Goal: Information Seeking & Learning: Find specific page/section

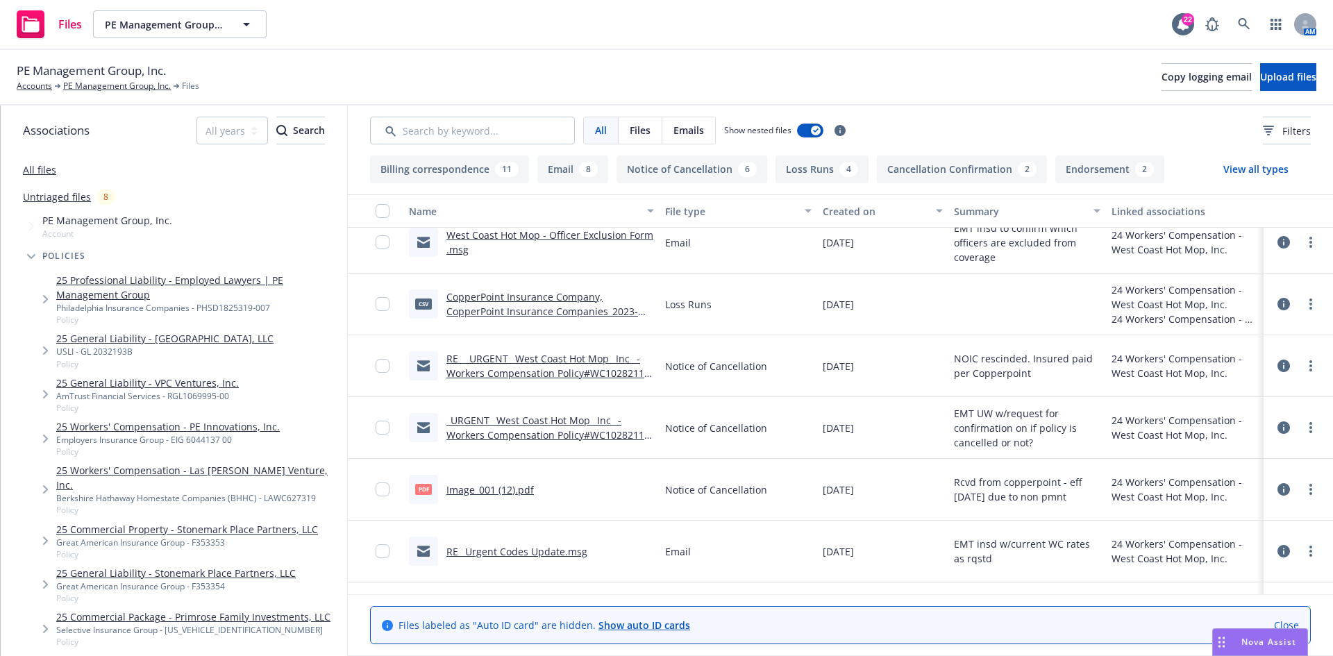
scroll to position [1735, 0]
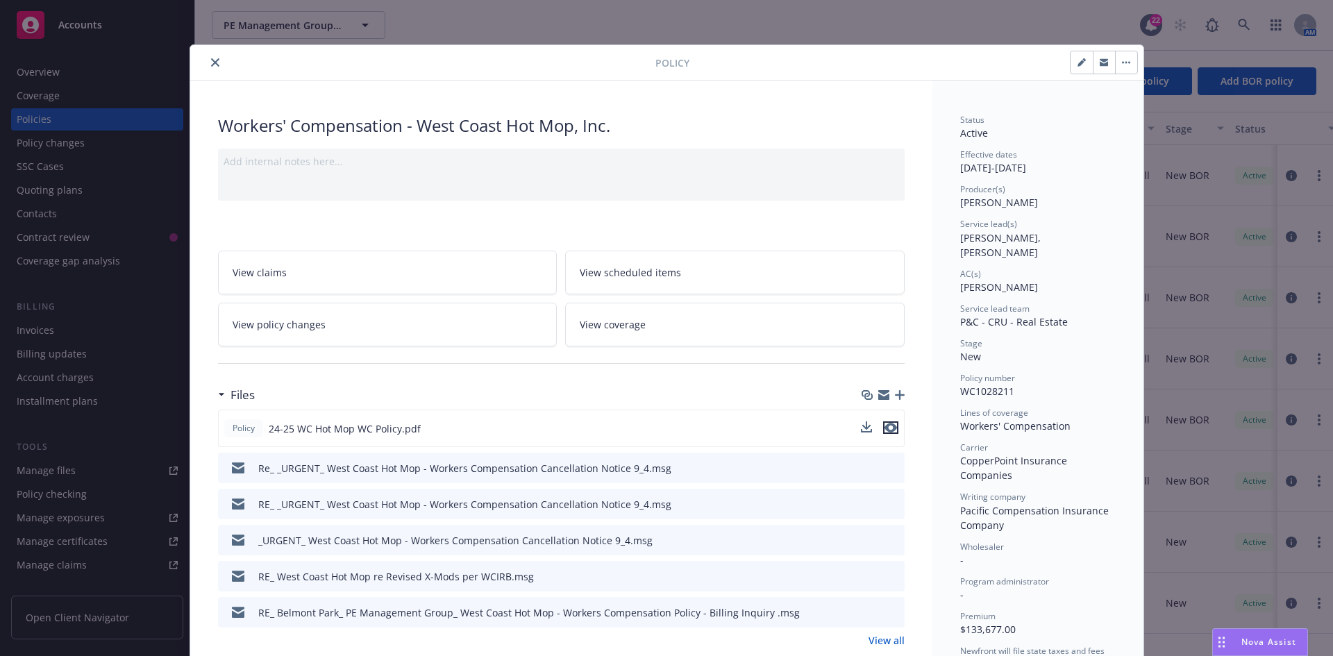
click at [884, 428] on icon "preview file" at bounding box center [890, 428] width 12 height 10
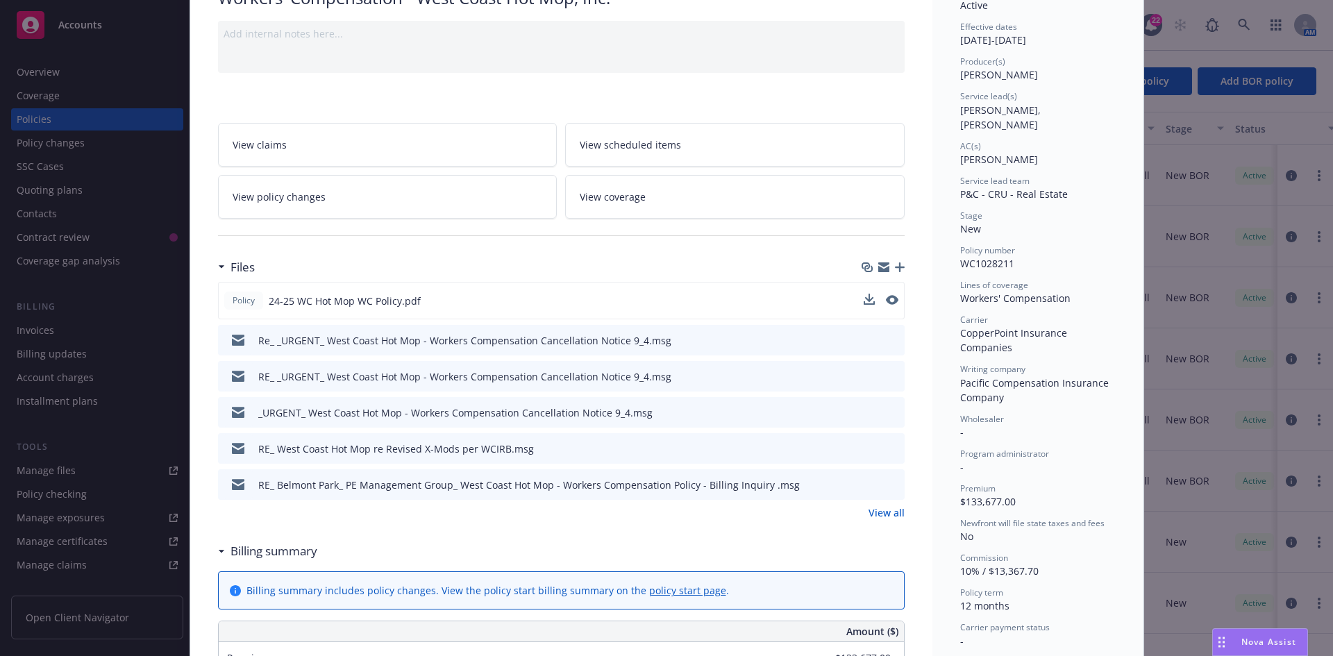
scroll to position [139, 0]
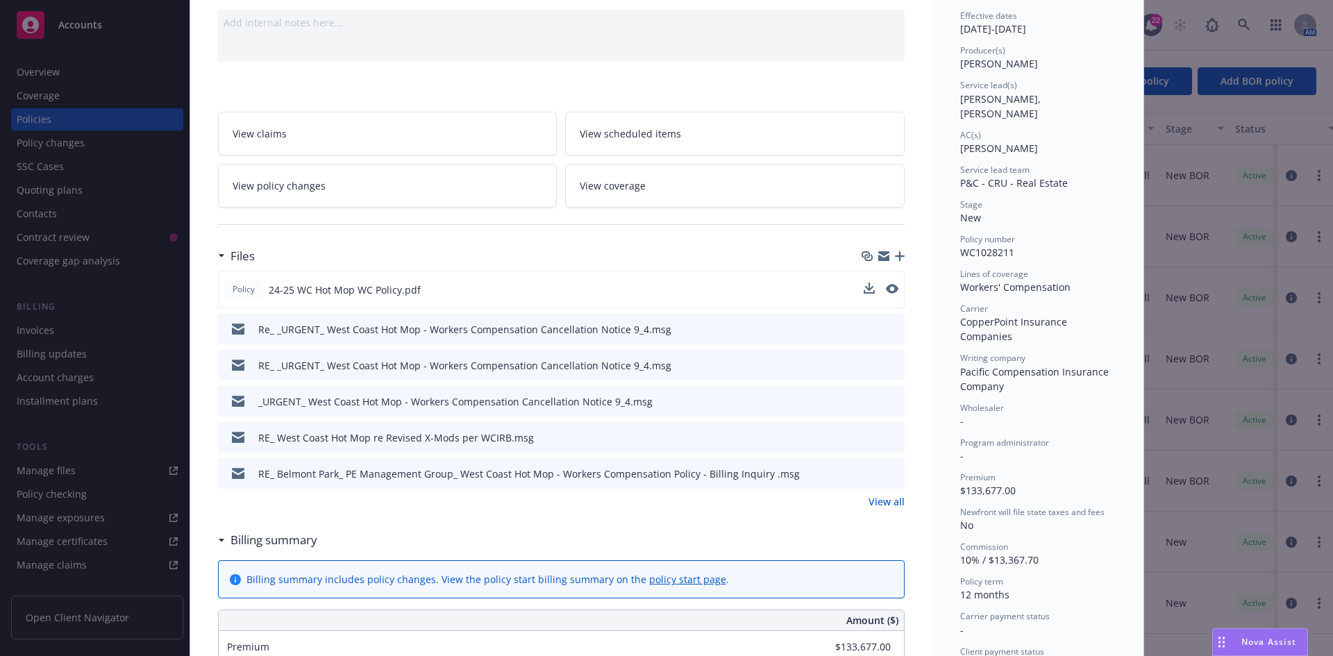
click at [889, 503] on link "View all" at bounding box center [886, 501] width 36 height 15
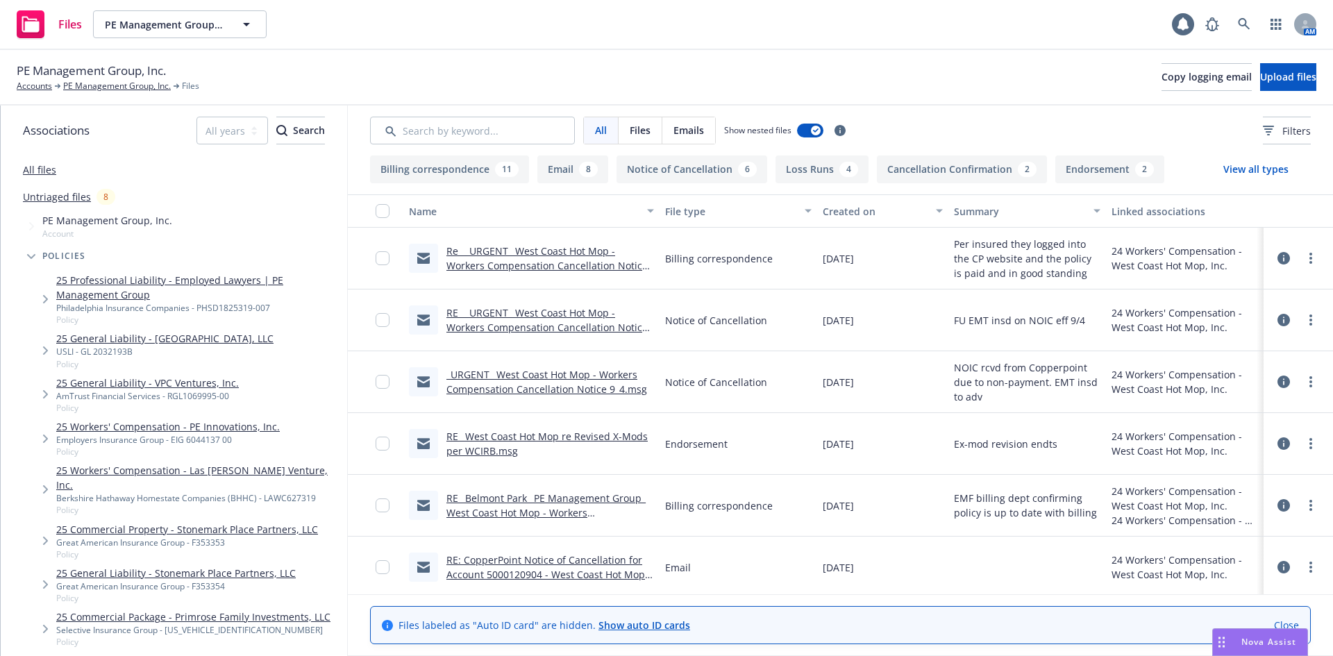
click at [555, 264] on link "Re_ _URGENT_ West Coast Hot Mop - Workers Compensation Cancellation Notice 9_4.…" at bounding box center [546, 265] width 201 height 42
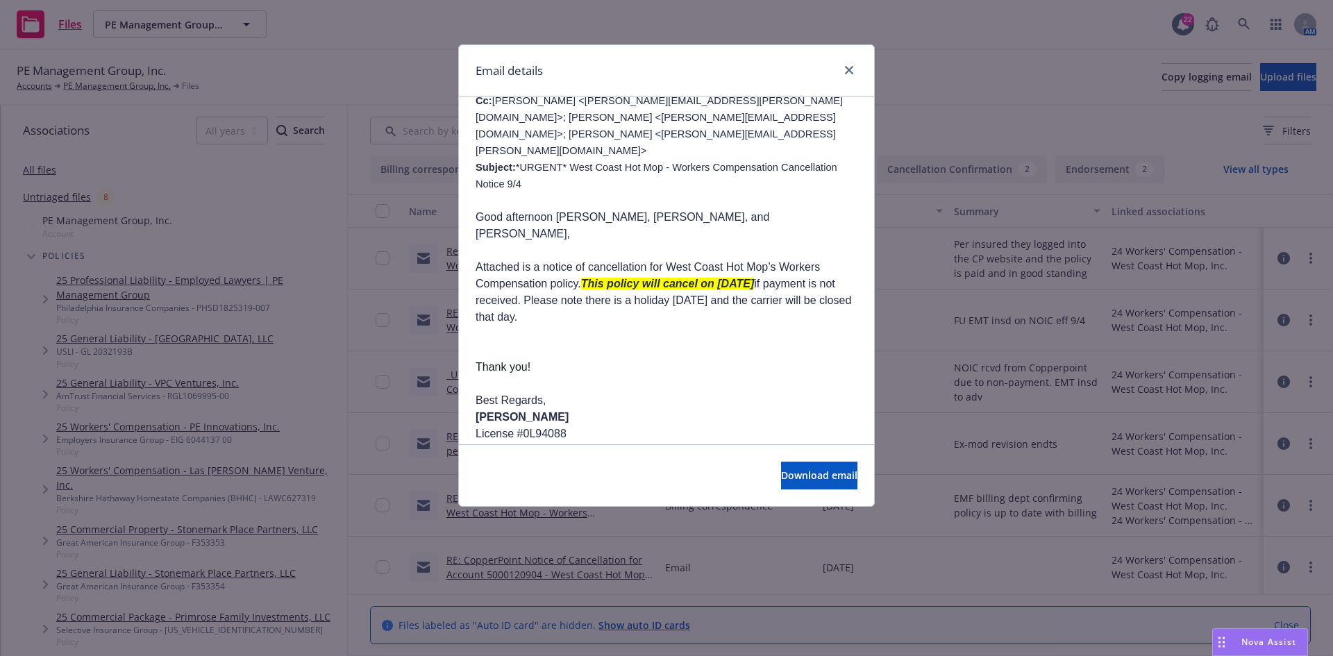
scroll to position [1249, 0]
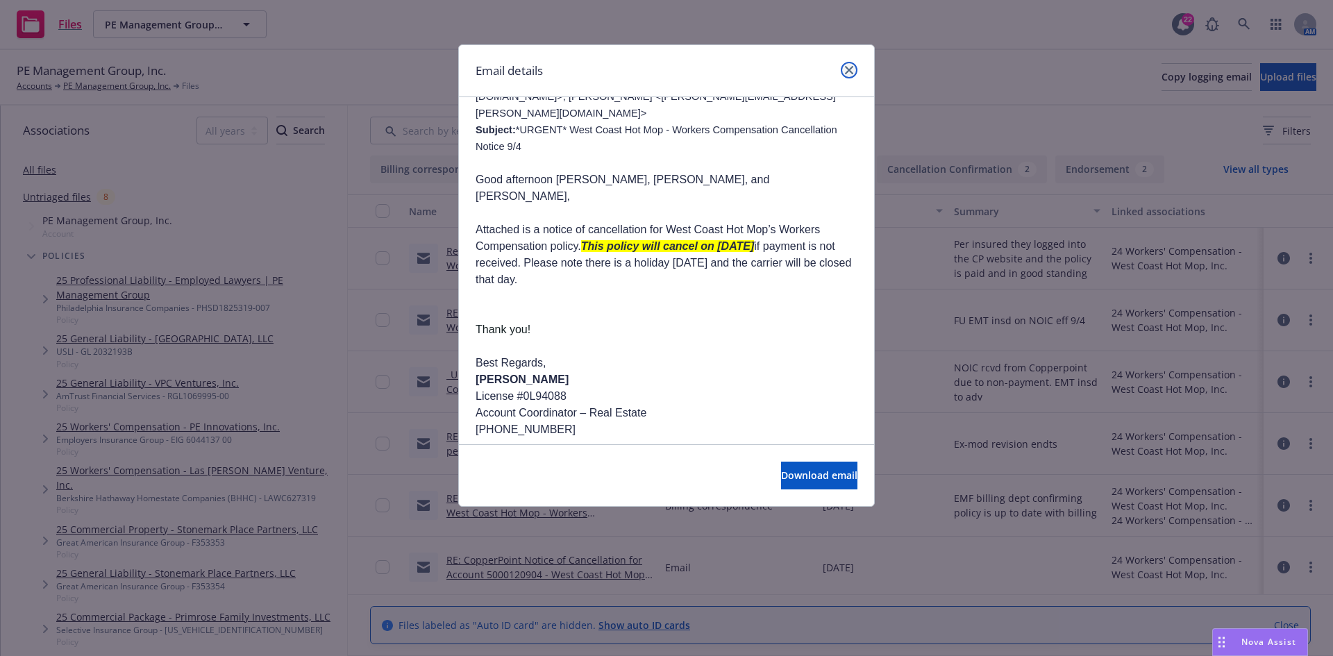
click at [850, 71] on icon "close" at bounding box center [849, 70] width 8 height 8
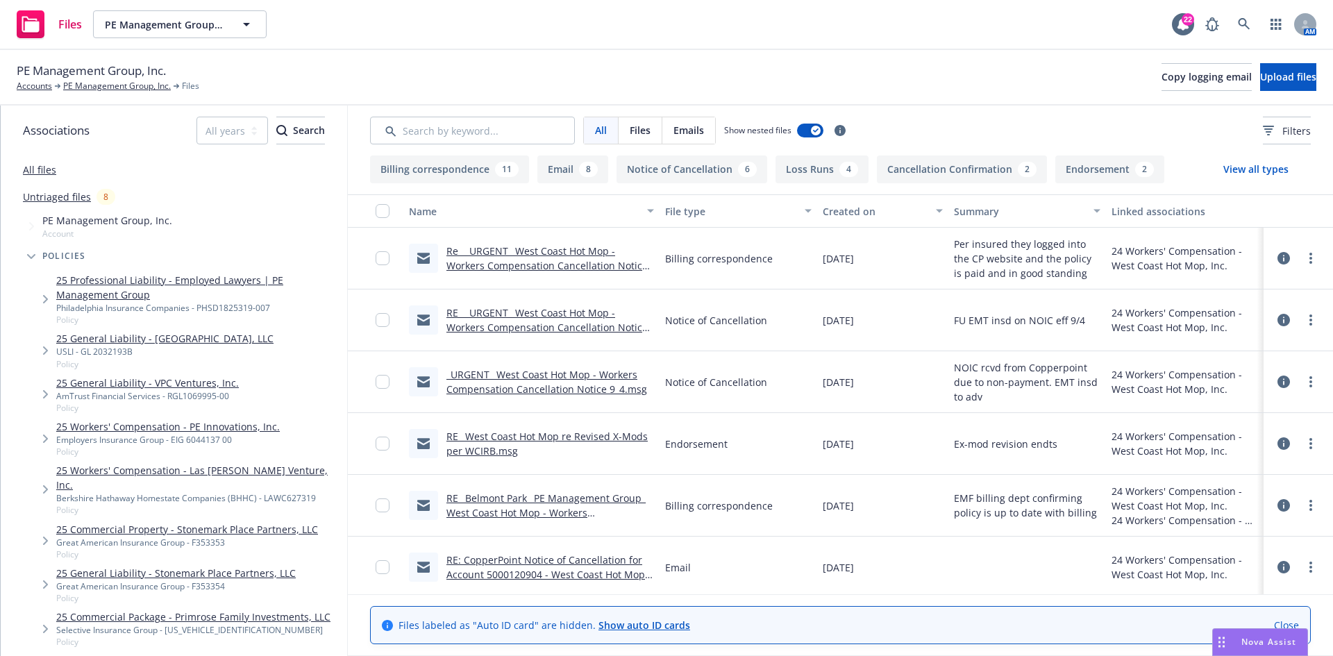
click at [548, 387] on link "_URGENT_ West Coast Hot Mop - Workers Compensation Cancellation Notice 9_4.msg" at bounding box center [546, 382] width 201 height 28
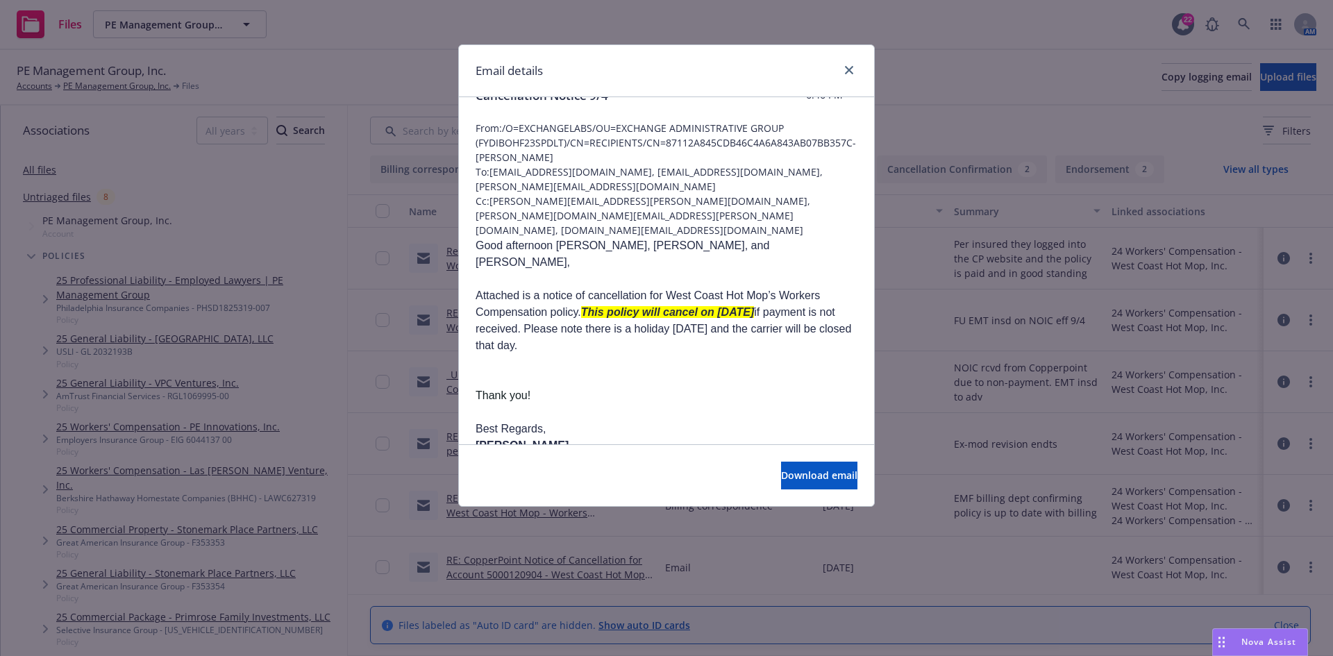
scroll to position [255, 0]
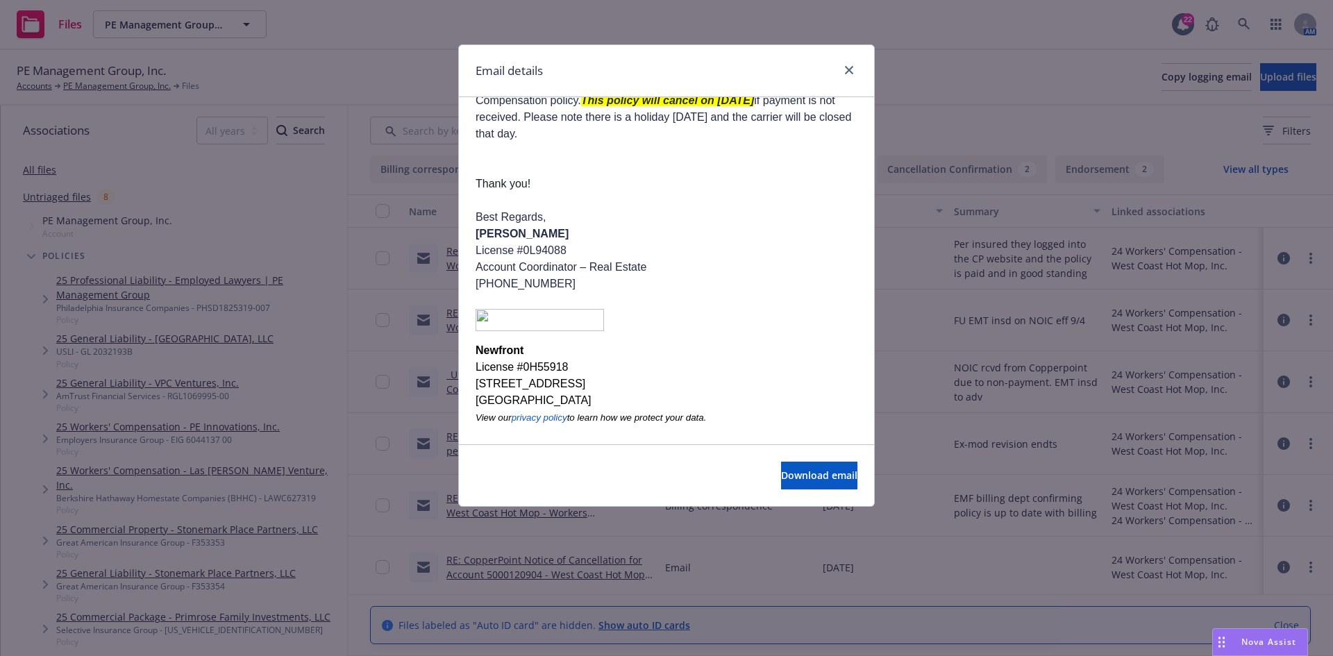
click at [408, 430] on div "Email details *URGENT* West Coast Hot Mop - Workers Compensation Cancellation N…" at bounding box center [666, 328] width 1333 height 656
click at [857, 69] on link "close" at bounding box center [849, 70] width 17 height 17
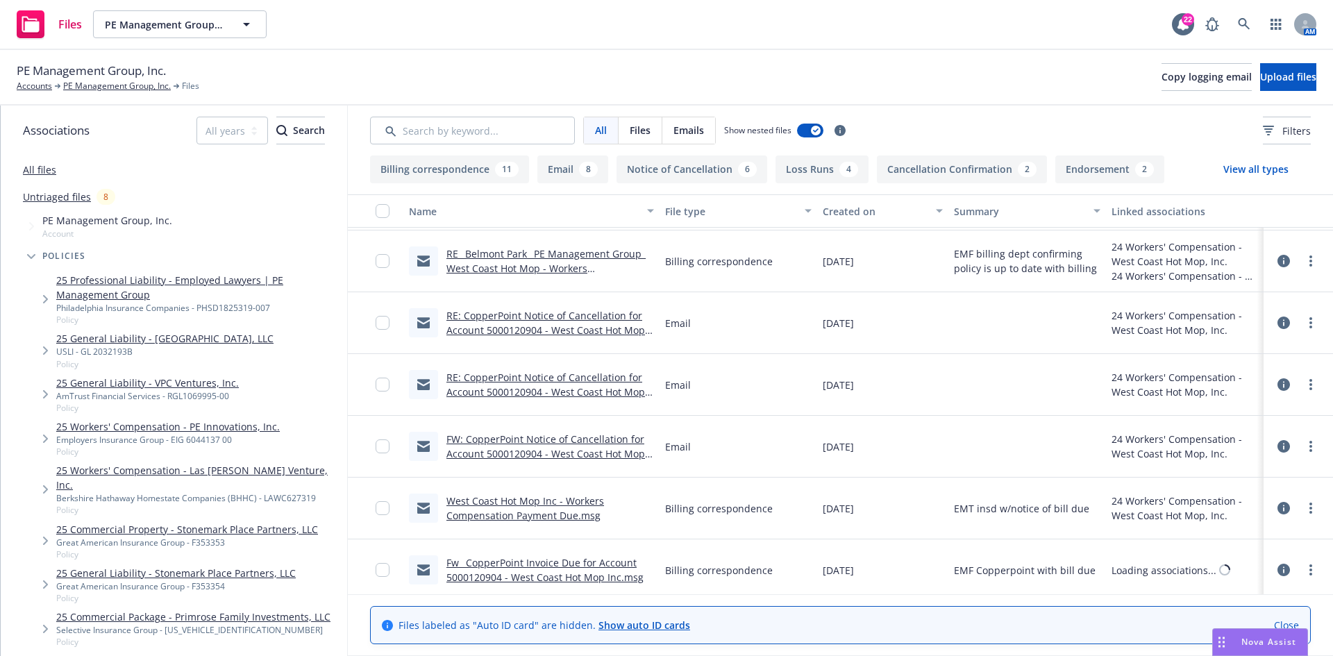
scroll to position [278, 0]
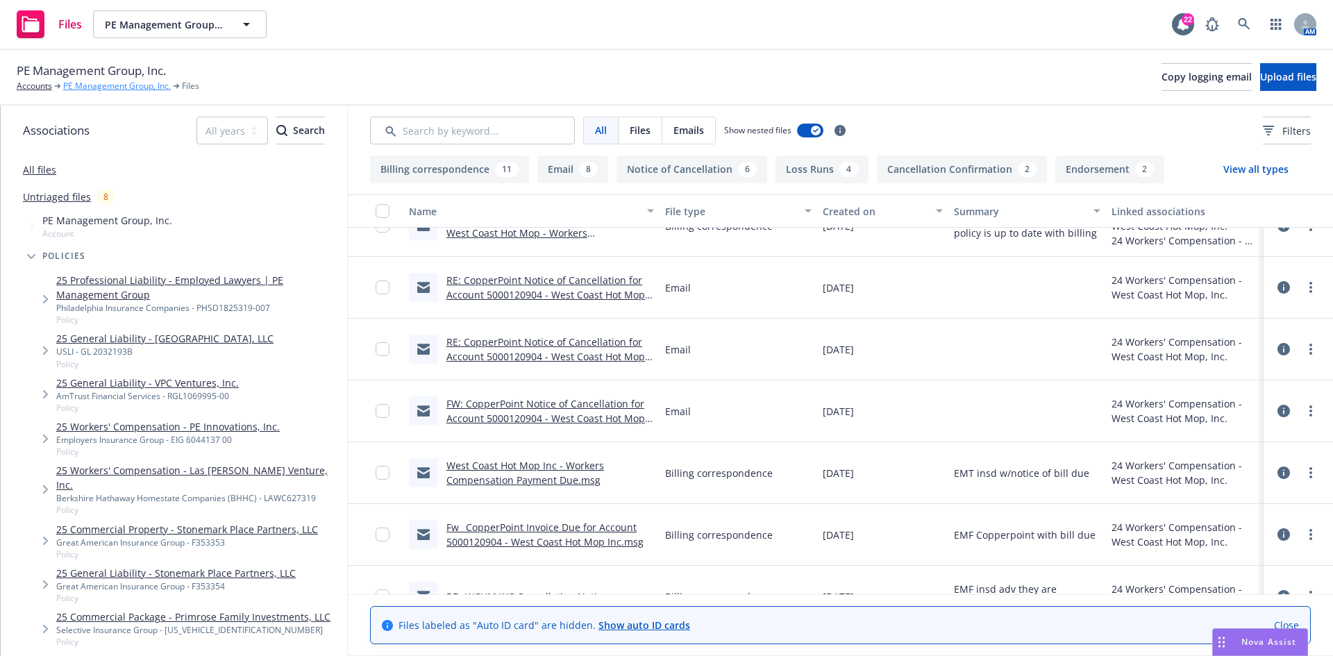
click at [92, 91] on link "PE Management Group, Inc." at bounding box center [117, 86] width 108 height 12
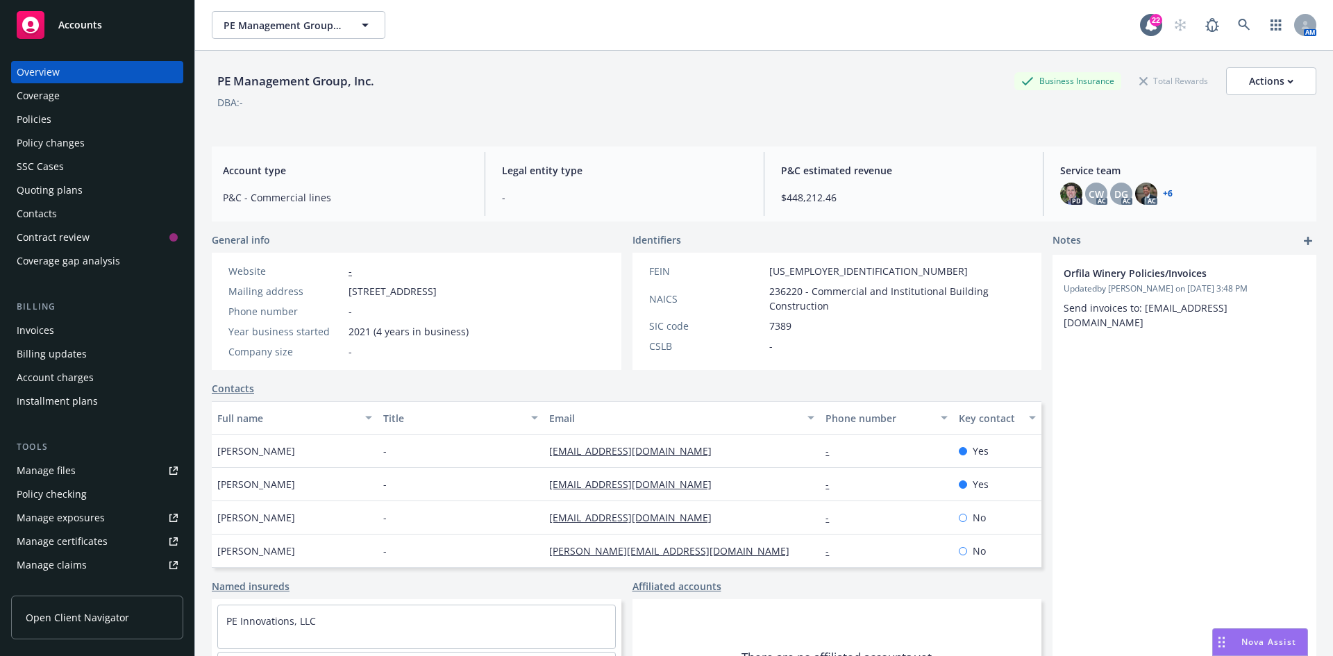
click at [99, 118] on div "Policies" at bounding box center [97, 119] width 161 height 22
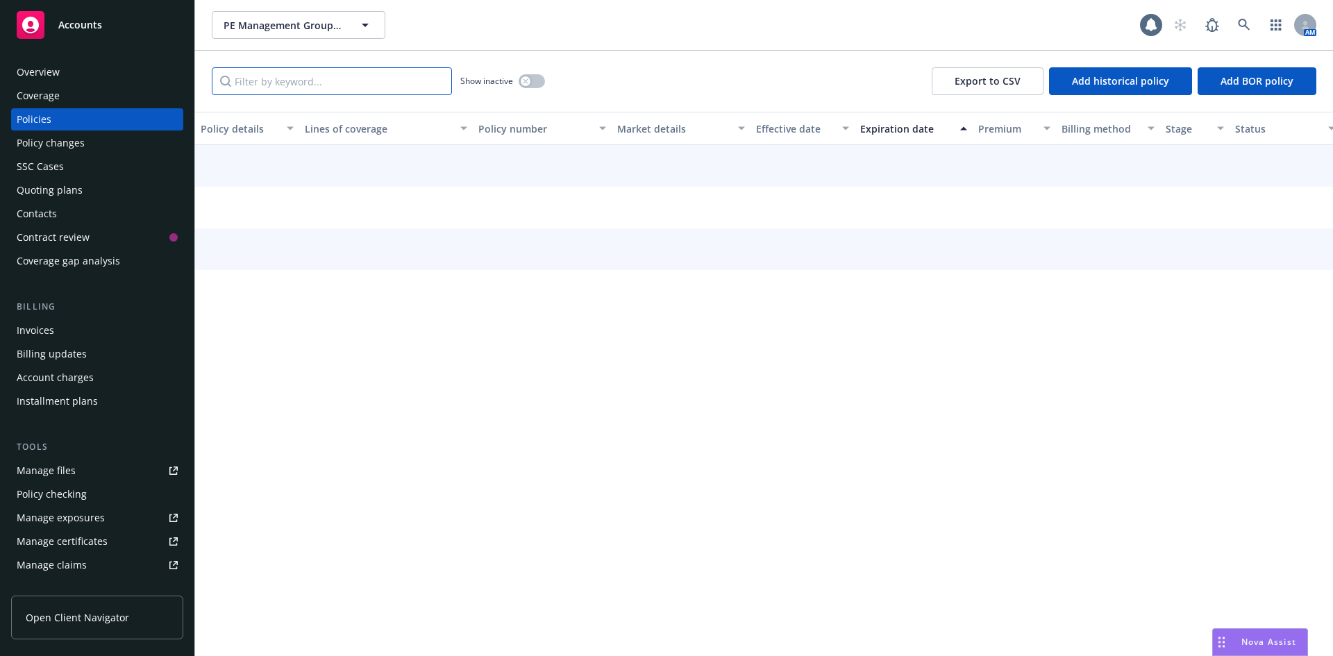
click at [318, 74] on input "Filter by keyword..." at bounding box center [332, 81] width 240 height 28
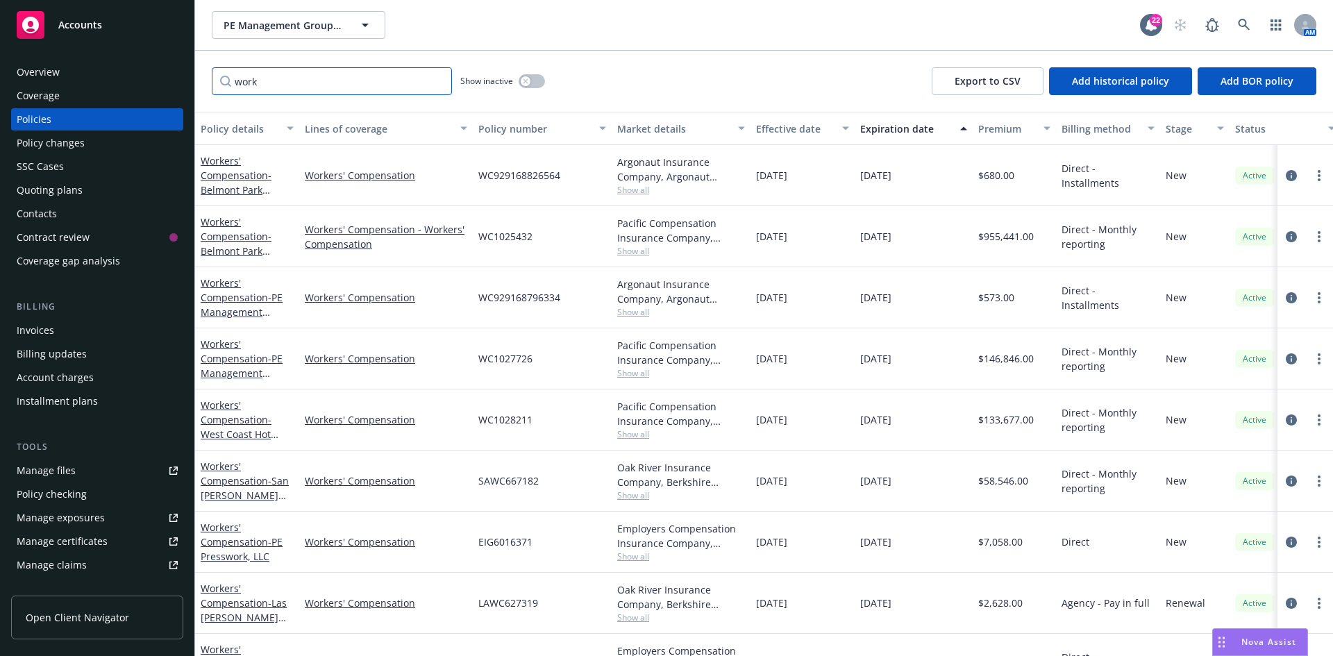
type input "work"
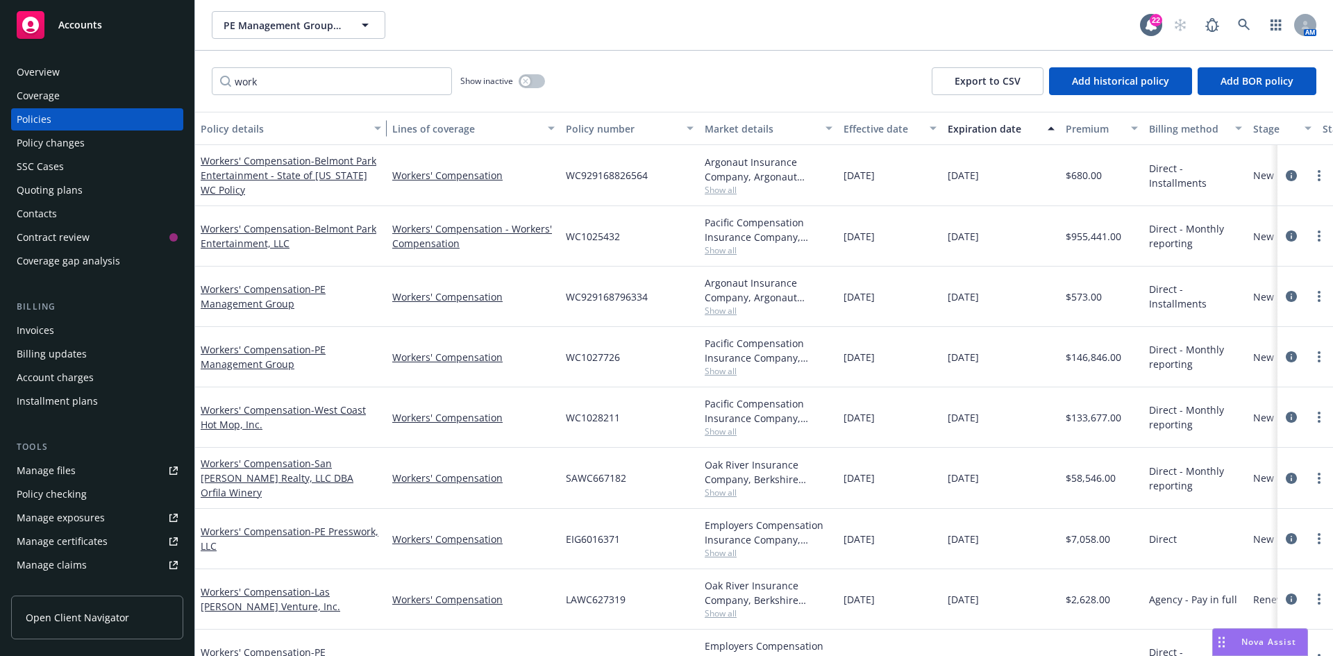
drag, startPoint x: 298, startPoint y: 128, endPoint x: 385, endPoint y: 144, distance: 89.0
click at [385, 144] on button "Policy details" at bounding box center [291, 128] width 192 height 33
click at [1286, 292] on icon "circleInformation" at bounding box center [1291, 296] width 11 height 11
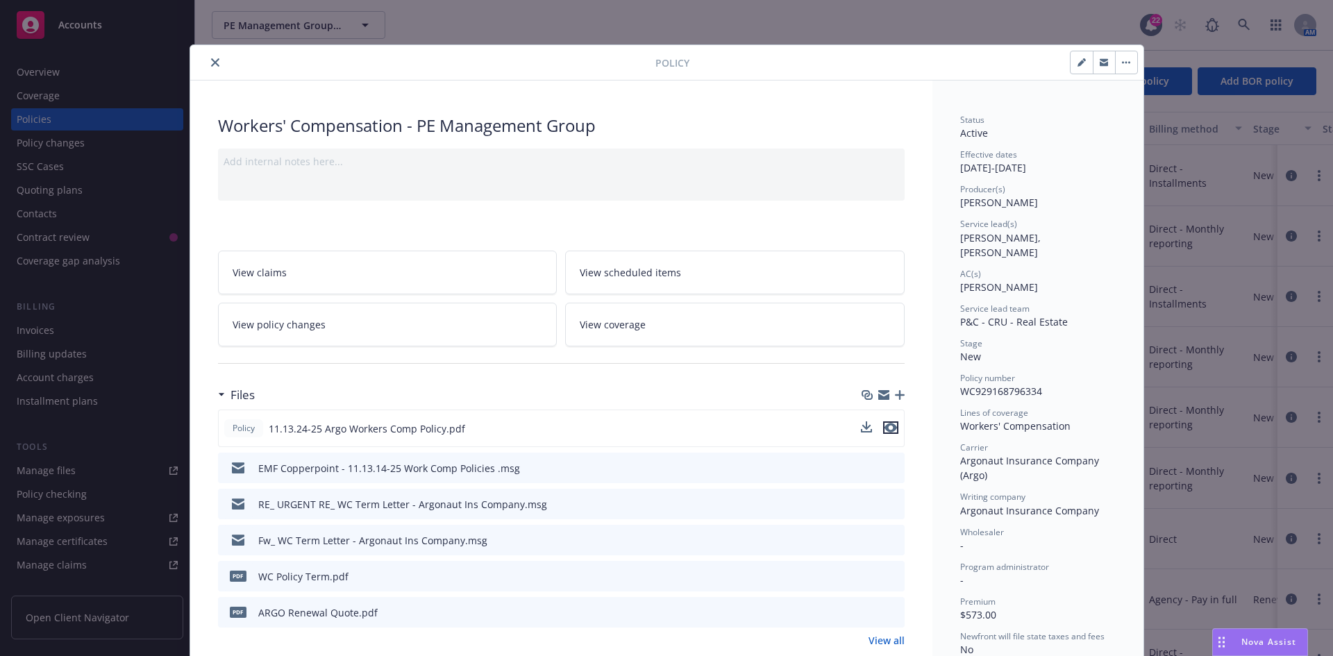
click at [887, 428] on icon "preview file" at bounding box center [890, 428] width 12 height 10
click at [211, 65] on icon "close" at bounding box center [215, 62] width 8 height 8
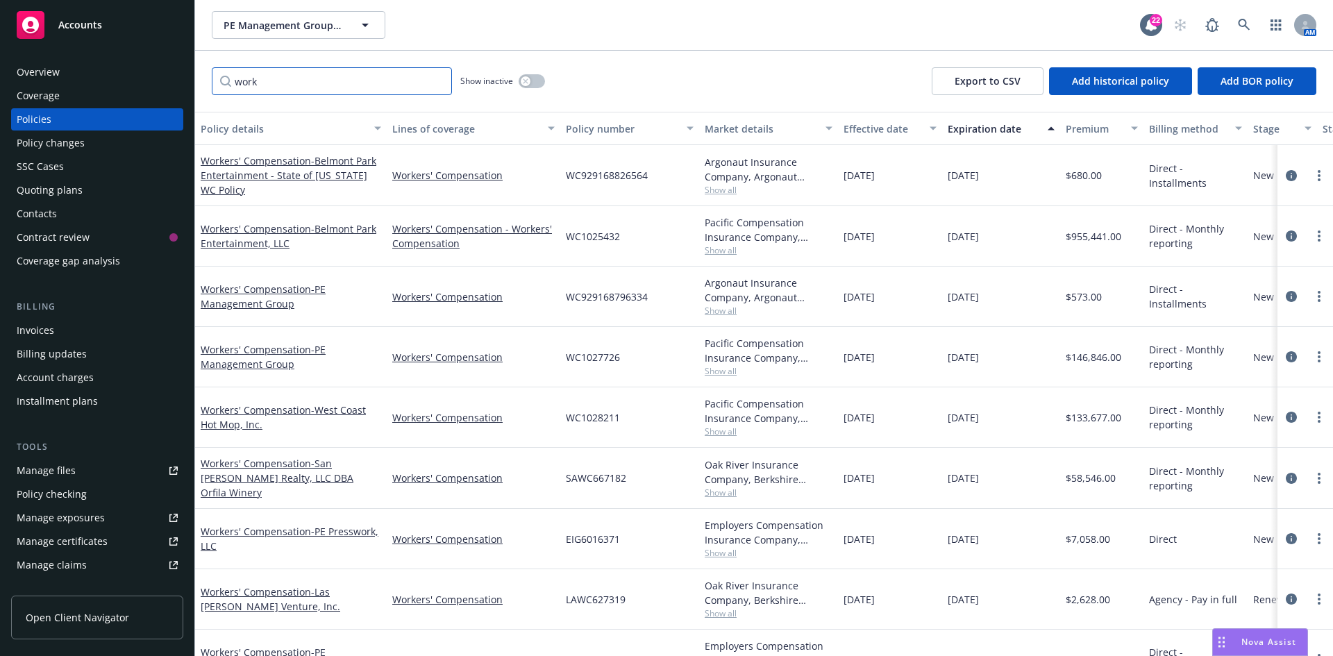
click at [321, 83] on input "work" at bounding box center [332, 81] width 240 height 28
drag, startPoint x: 253, startPoint y: 78, endPoint x: 189, endPoint y: 78, distance: 63.9
click at [189, 78] on div "Accounts Overview Coverage Policies Policy changes SSC Cases Quoting plans Cont…" at bounding box center [666, 328] width 1333 height 656
click at [1286, 234] on icon "circleInformation" at bounding box center [1291, 235] width 11 height 11
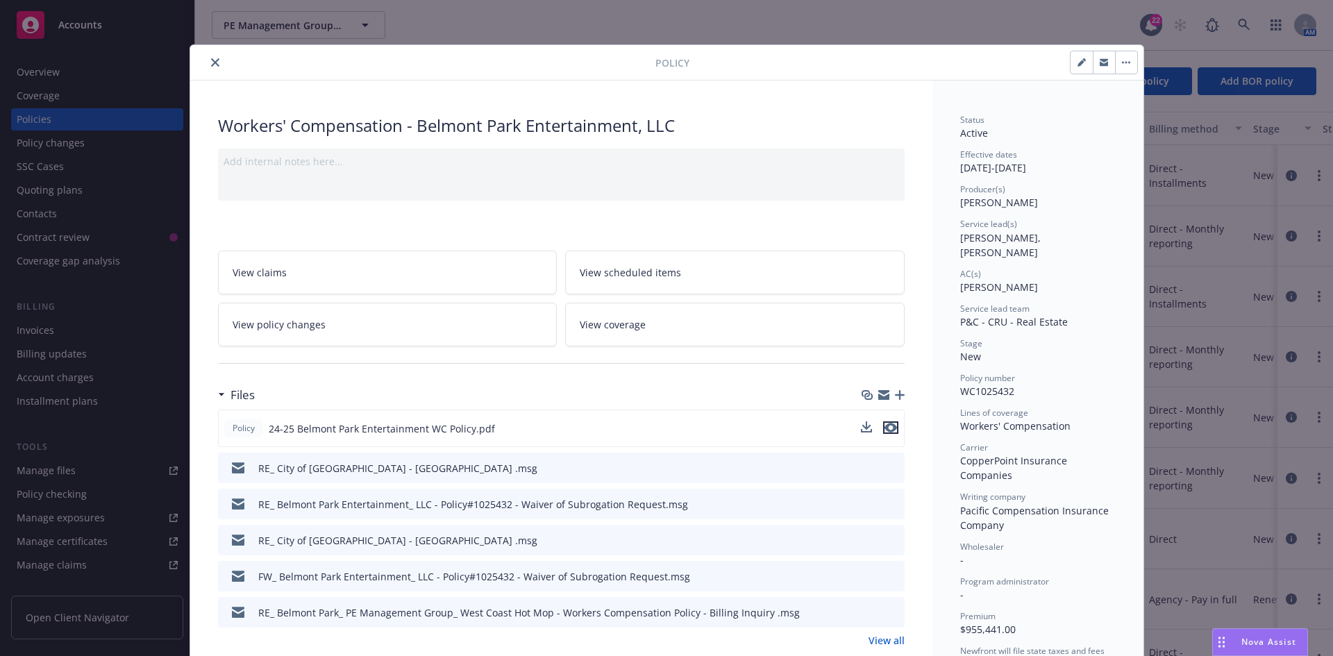
click at [888, 426] on icon "preview file" at bounding box center [890, 428] width 12 height 10
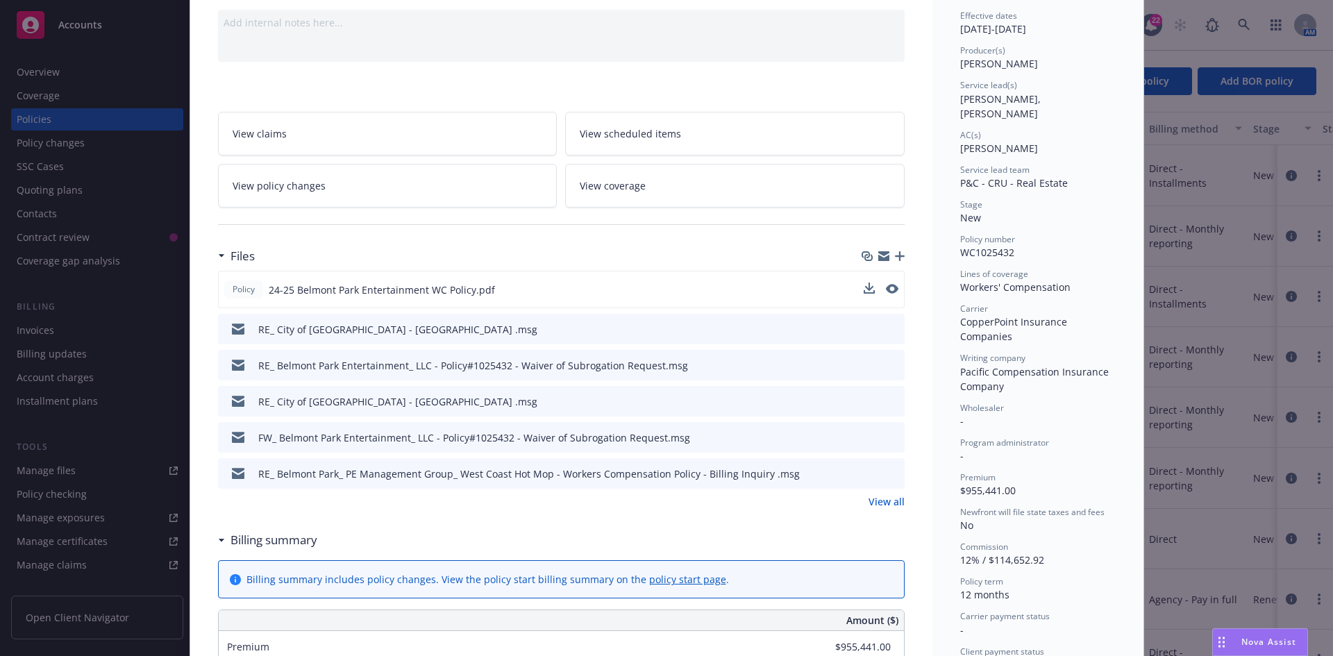
click at [885, 503] on link "View all" at bounding box center [886, 501] width 36 height 15
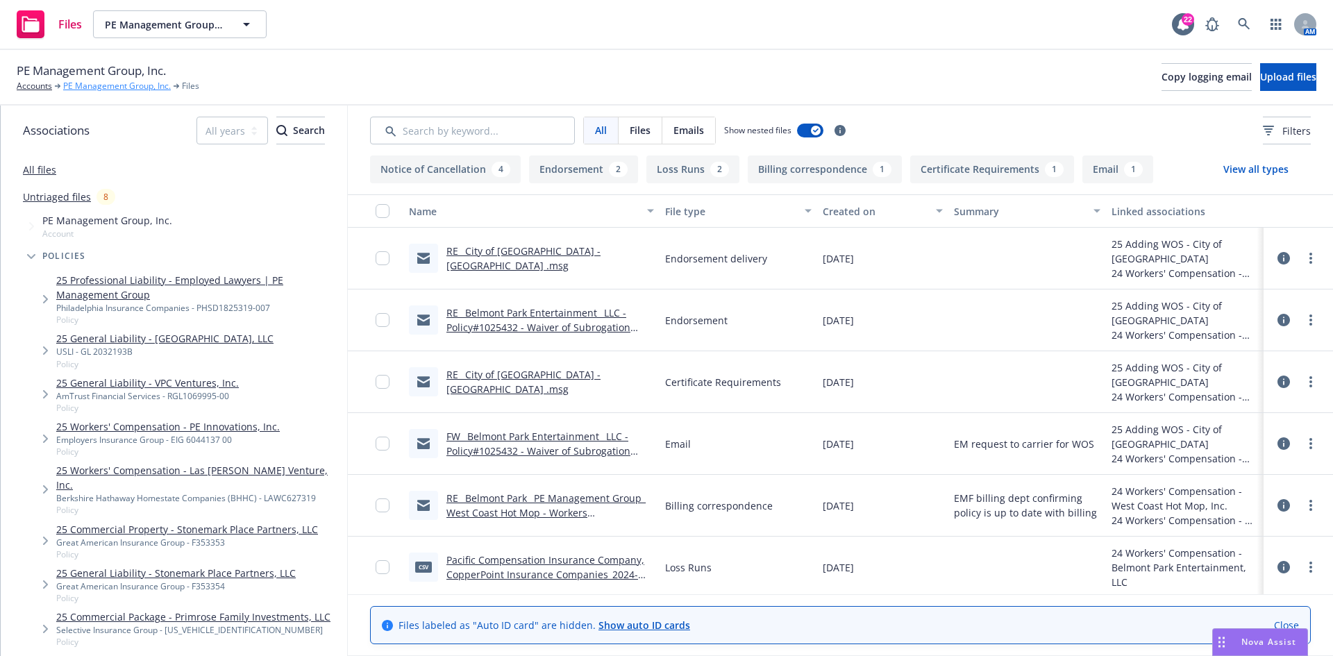
click at [92, 88] on link "PE Management Group, Inc." at bounding box center [117, 86] width 108 height 12
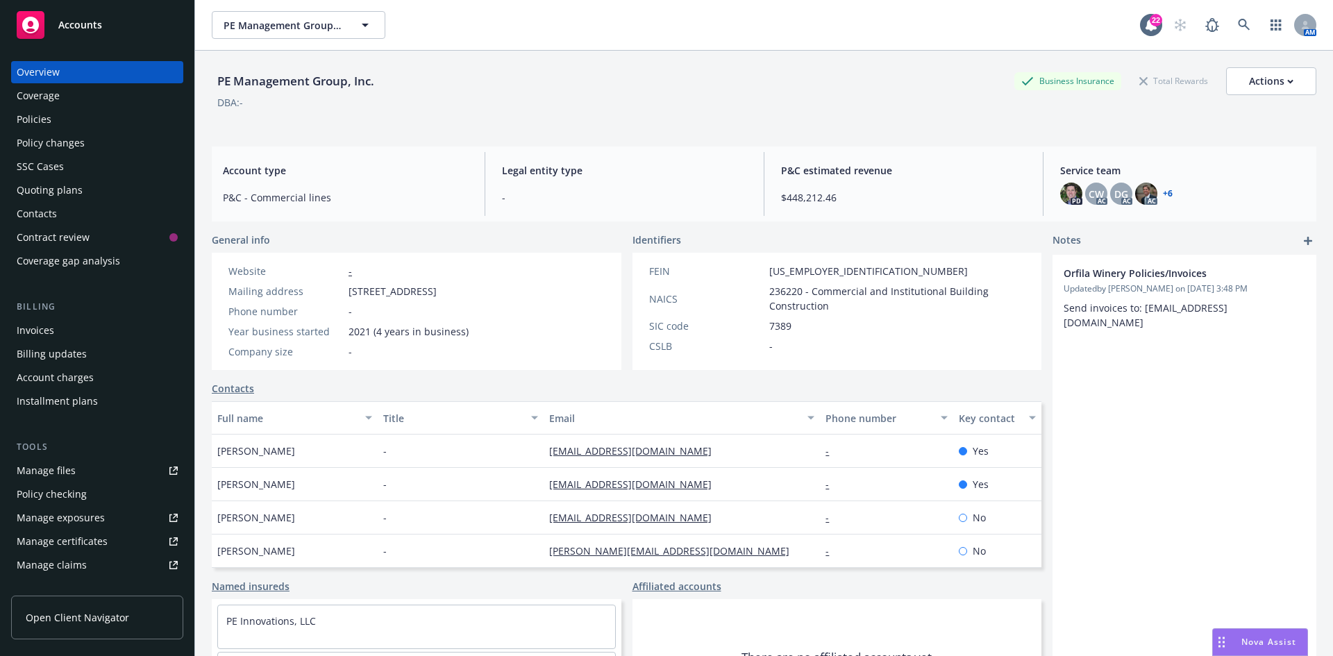
drag, startPoint x: 56, startPoint y: 120, endPoint x: 135, endPoint y: 108, distance: 80.0
click at [56, 119] on div "Policies" at bounding box center [97, 119] width 161 height 22
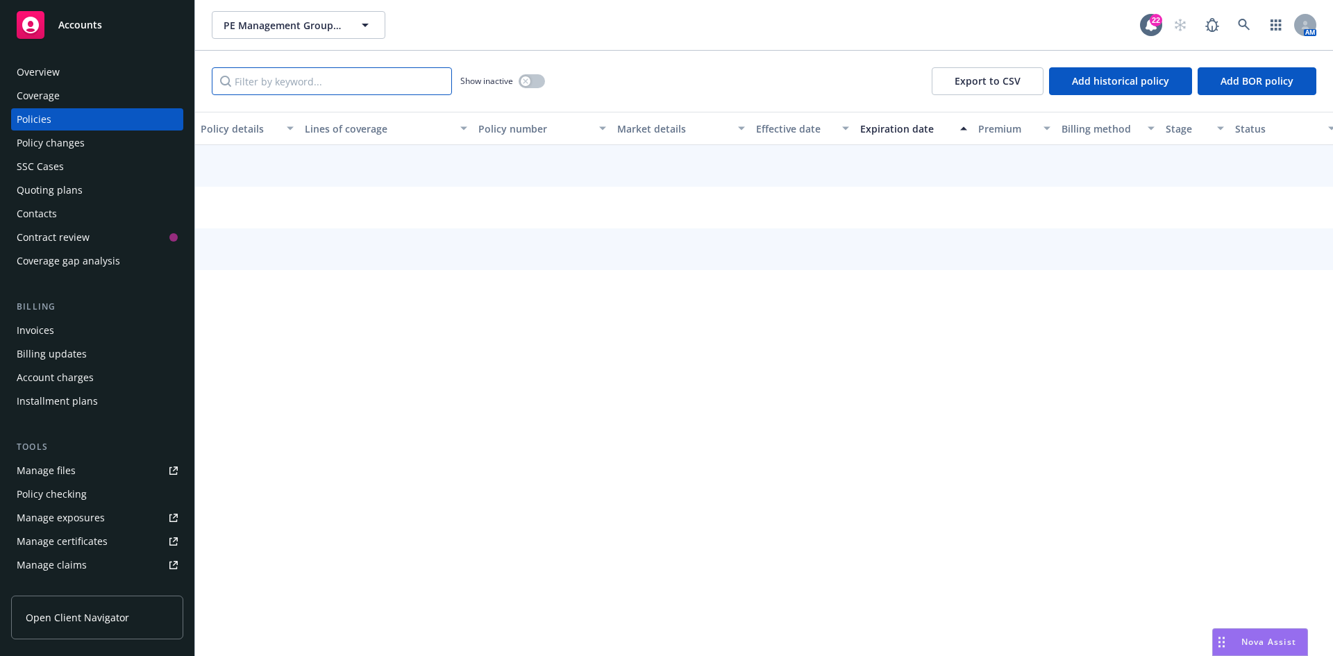
click at [364, 87] on input "Filter by keyword..." at bounding box center [332, 81] width 240 height 28
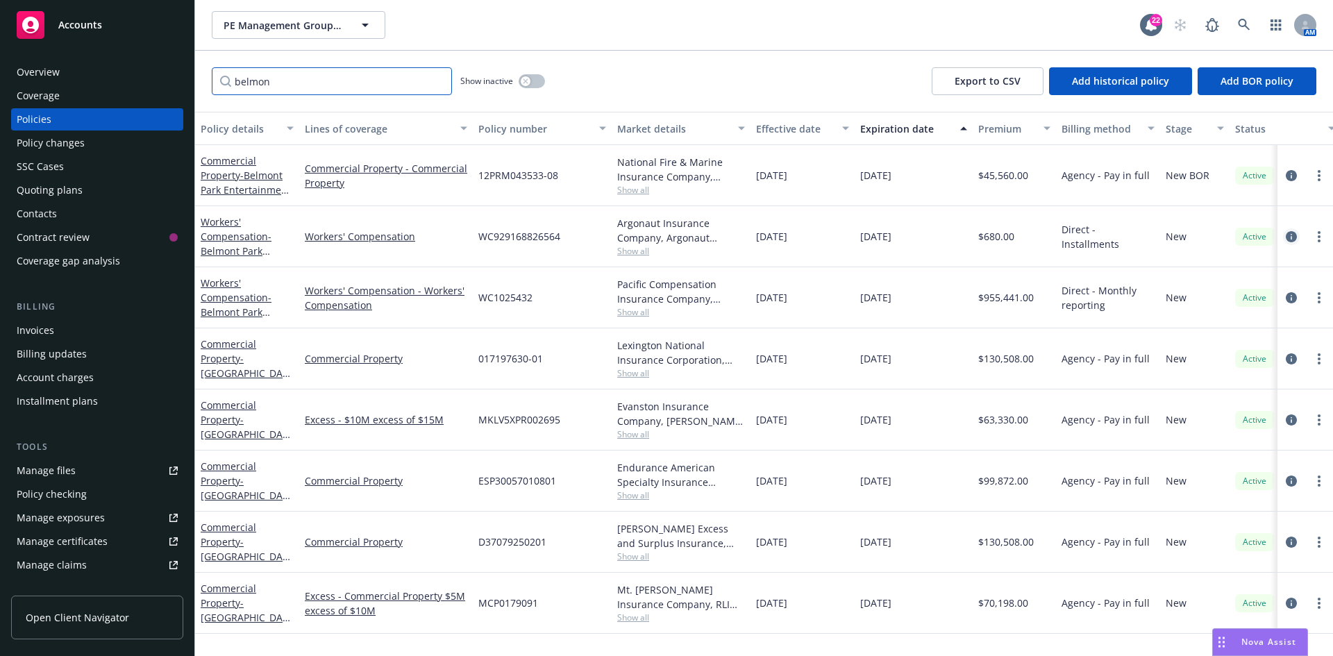
type input "belmon"
click at [1290, 237] on icon "circleInformation" at bounding box center [1291, 236] width 11 height 11
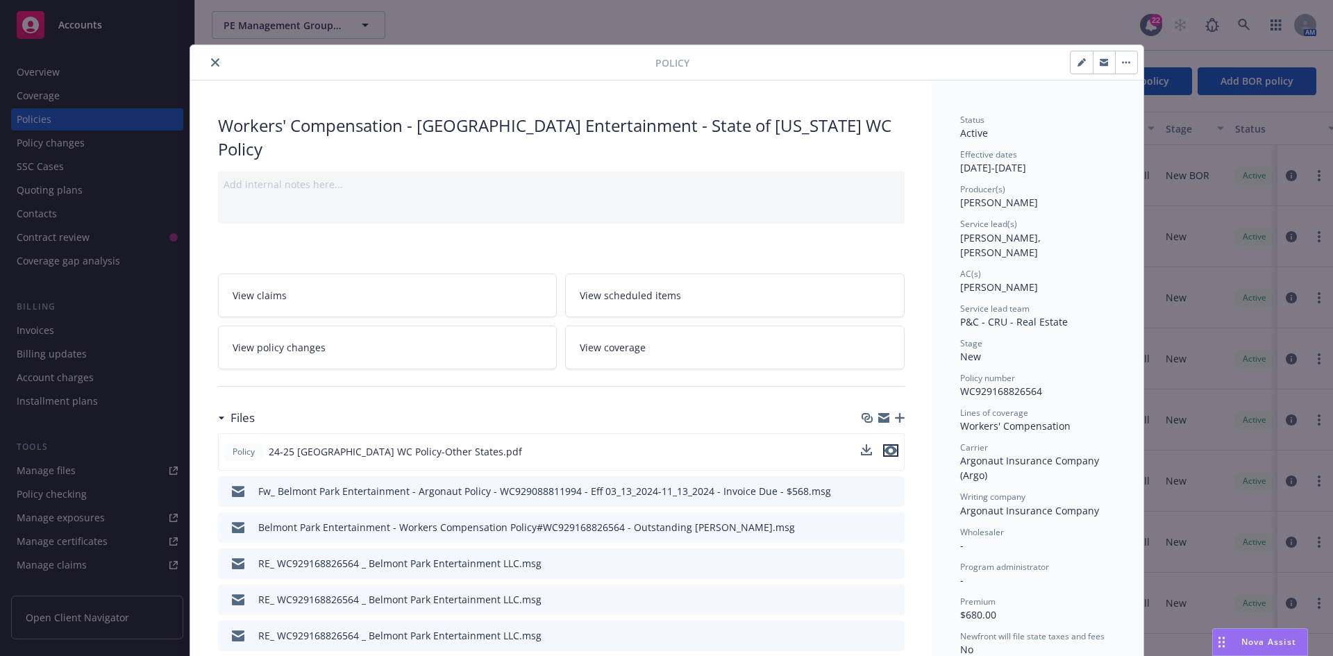
click at [886, 446] on icon "preview file" at bounding box center [890, 451] width 12 height 10
click at [211, 60] on icon "close" at bounding box center [215, 62] width 8 height 8
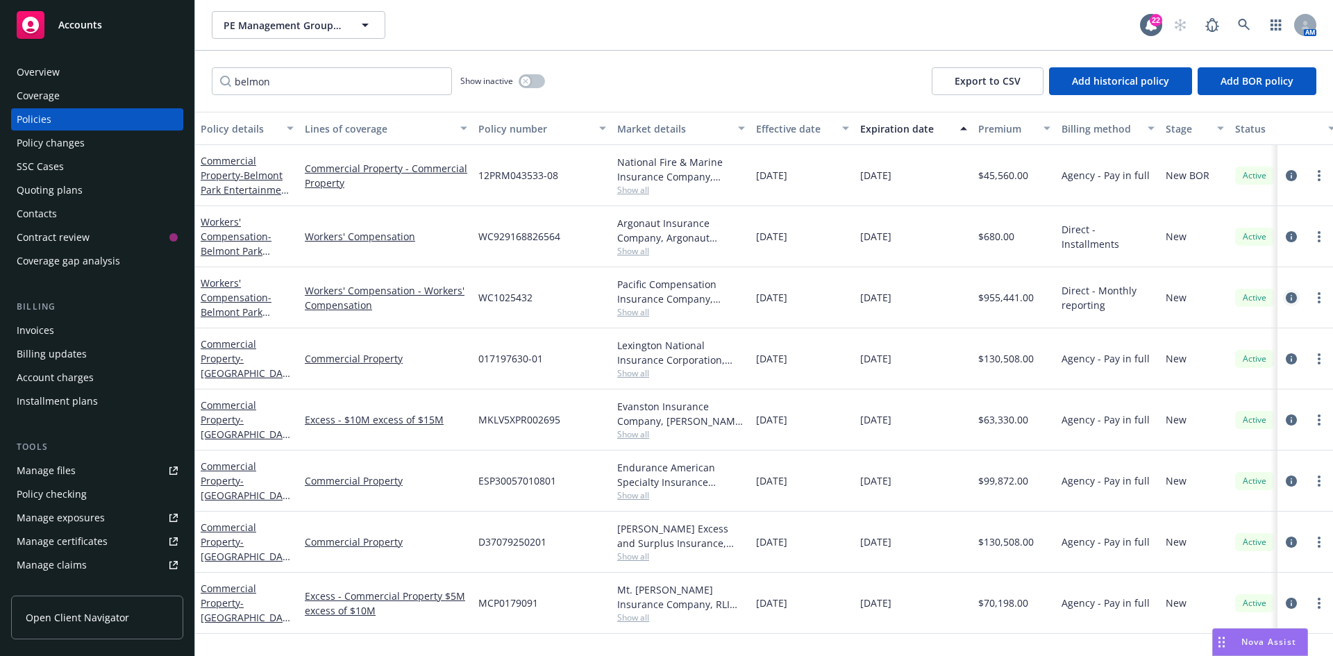
click at [1292, 298] on icon "circleInformation" at bounding box center [1291, 297] width 11 height 11
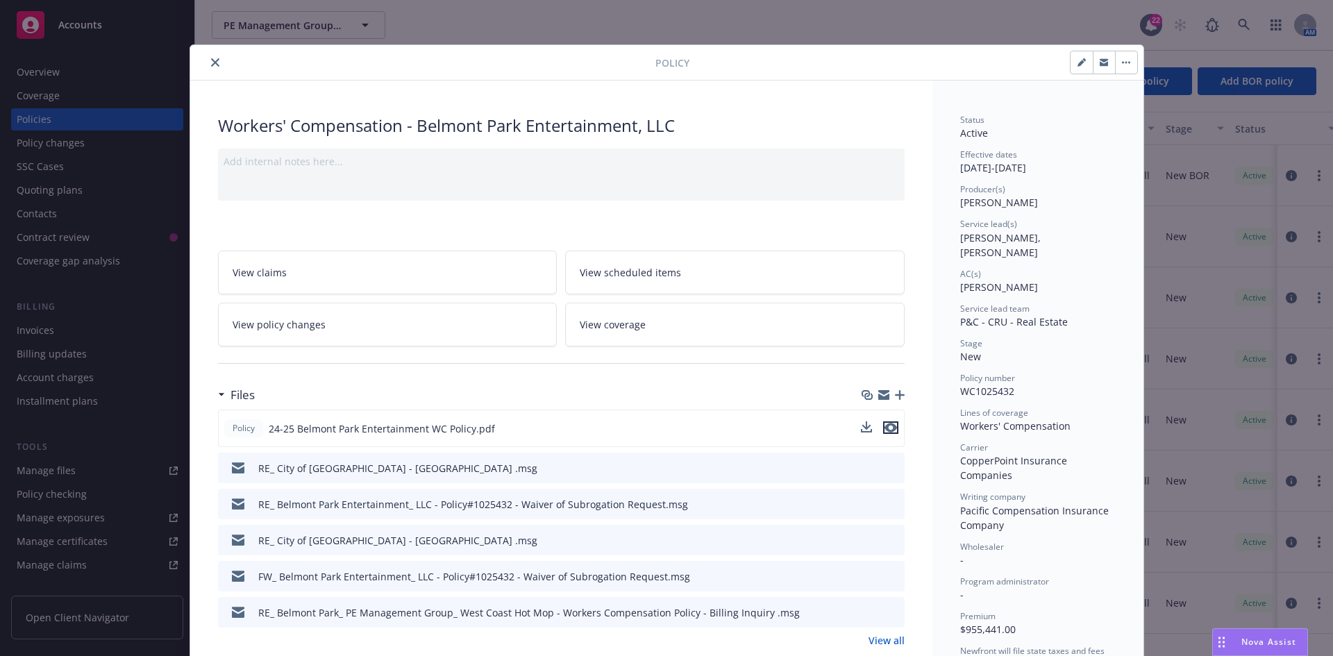
click at [886, 426] on icon "preview file" at bounding box center [890, 428] width 12 height 10
click at [211, 60] on icon "close" at bounding box center [215, 62] width 8 height 8
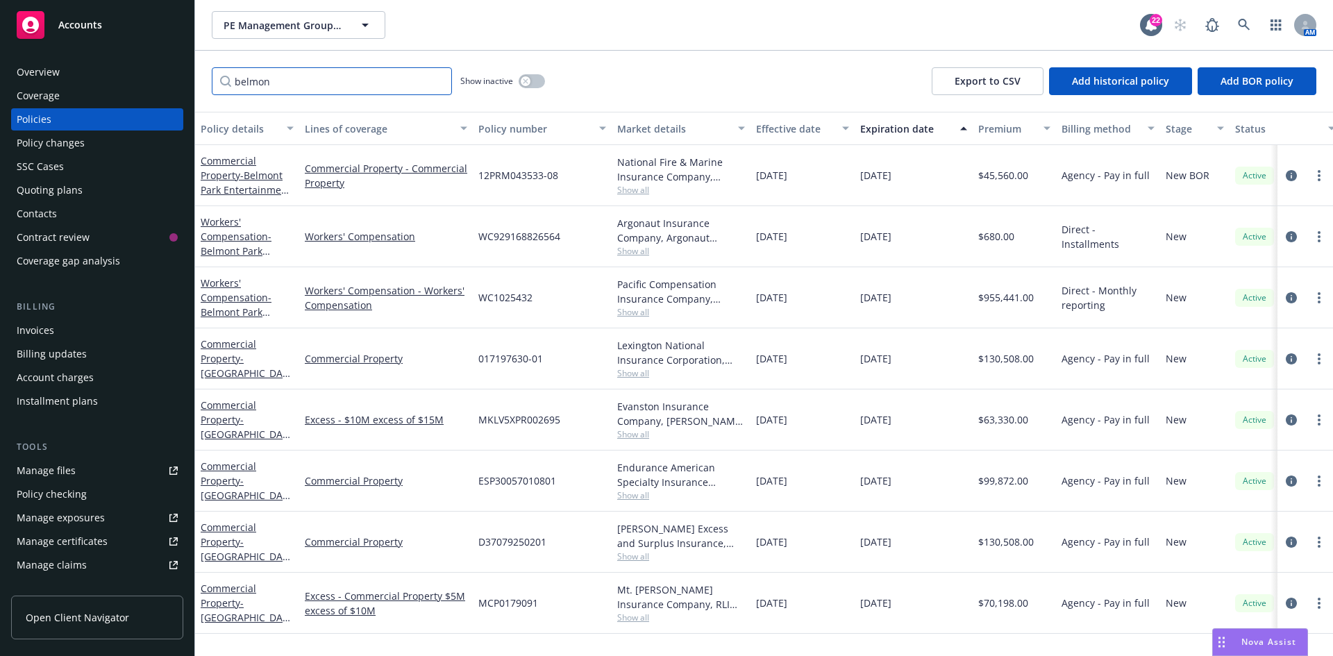
drag, startPoint x: 314, startPoint y: 79, endPoint x: 190, endPoint y: 73, distance: 124.4
click at [190, 73] on div "Accounts Overview Coverage Policies Policy changes SSC Cases Quoting plans Cont…" at bounding box center [666, 328] width 1333 height 656
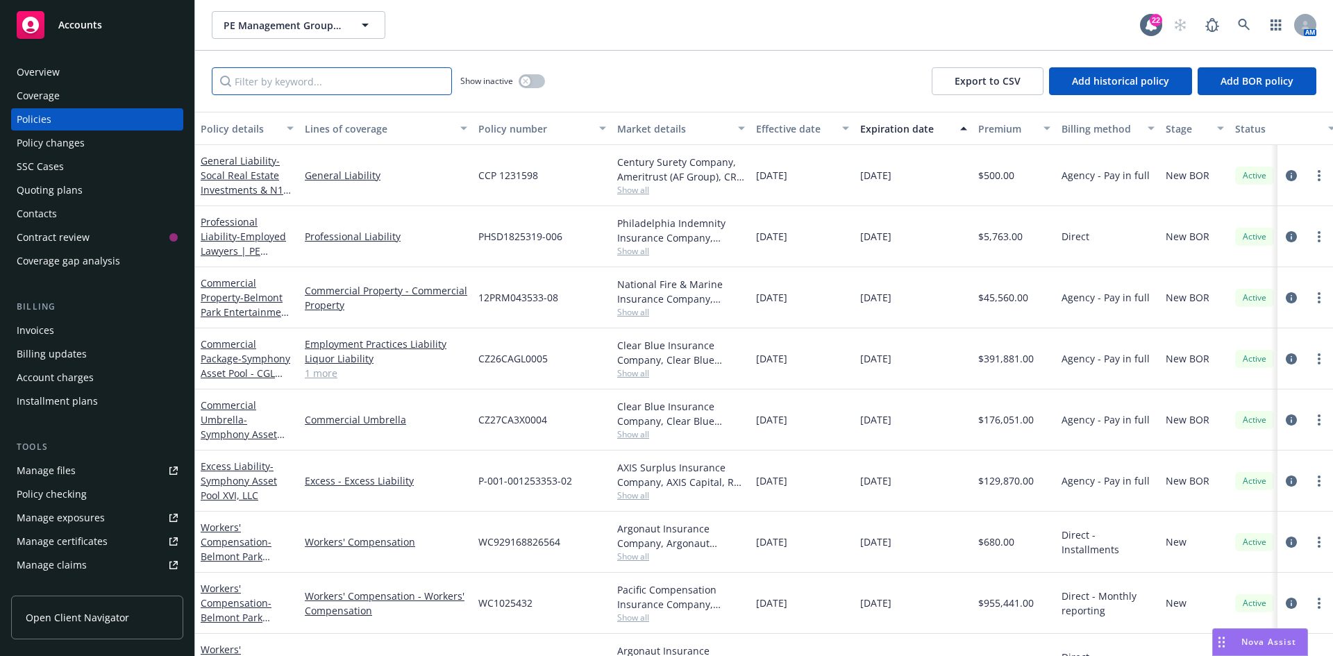
scroll to position [69, 0]
